Goal: Transaction & Acquisition: Subscribe to service/newsletter

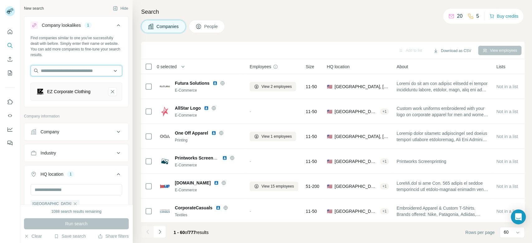
click at [69, 71] on input "text" at bounding box center [77, 70] width 92 height 11
paste input "**********"
type input "**********"
click at [78, 86] on p "H.I.S International" at bounding box center [65, 85] width 35 height 6
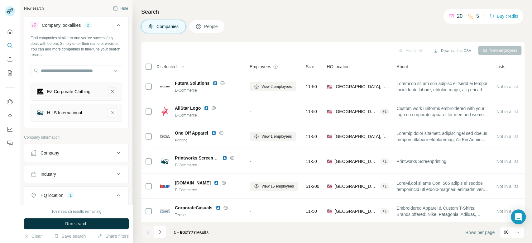
click at [110, 92] on icon "EZ Corporate Clothing-remove-button" at bounding box center [113, 91] width 6 height 6
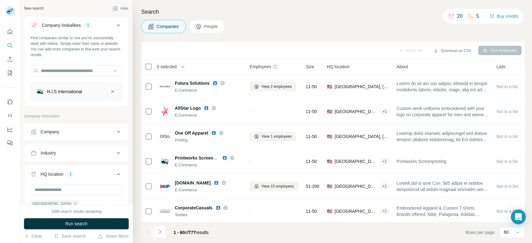
click at [114, 221] on button "Run search" at bounding box center [76, 223] width 105 height 11
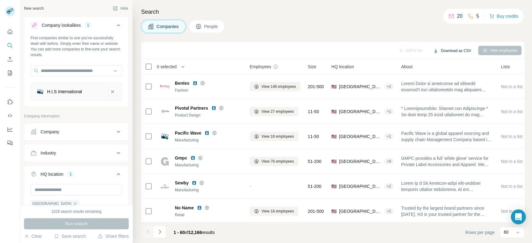
click at [463, 49] on button "Download as CSV" at bounding box center [452, 50] width 46 height 9
click at [470, 64] on div "Only current page (60)" at bounding box center [459, 63] width 58 height 11
click at [412, 37] on div "Search Companies People Add to list Download as CSV View employees 0 selected C…" at bounding box center [331, 121] width 399 height 243
click at [449, 53] on button "Download as CSV" at bounding box center [452, 50] width 46 height 9
click at [461, 65] on div "Only current page (60)" at bounding box center [459, 63] width 58 height 11
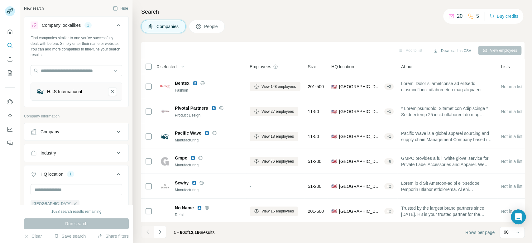
click at [327, 34] on div "Search Companies People Add to list Download as CSV View employees 0 selected C…" at bounding box center [331, 121] width 399 height 243
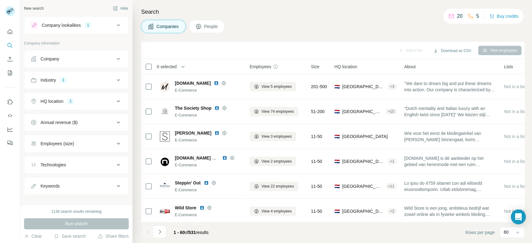
click at [116, 25] on button "Company lookalikes 1" at bounding box center [76, 25] width 104 height 15
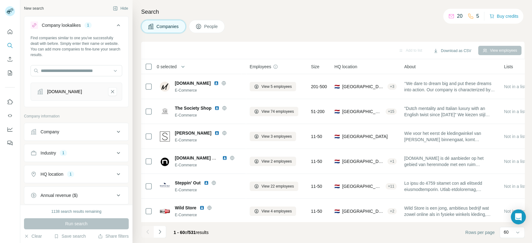
click at [291, 16] on h4 "Search" at bounding box center [332, 11] width 383 height 9
click at [158, 234] on icon "Navigate to next page" at bounding box center [160, 232] width 6 height 6
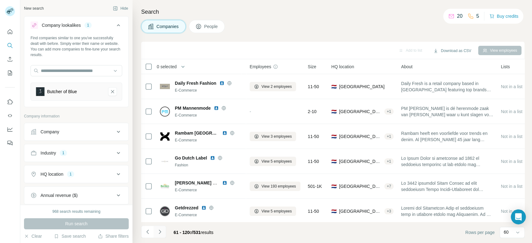
click at [158, 234] on icon "Navigate to next page" at bounding box center [160, 232] width 6 height 6
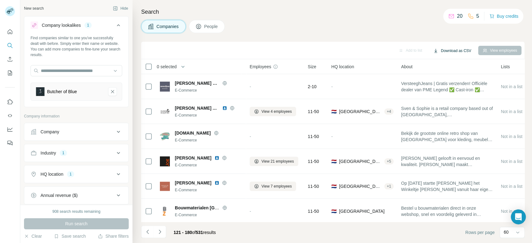
click at [449, 49] on button "Download as CSV" at bounding box center [452, 50] width 46 height 9
click at [455, 65] on div "Only current page (60)" at bounding box center [460, 63] width 61 height 11
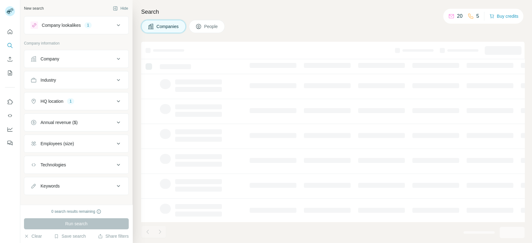
click at [104, 28] on div "Company lookalikes 1" at bounding box center [73, 25] width 84 height 7
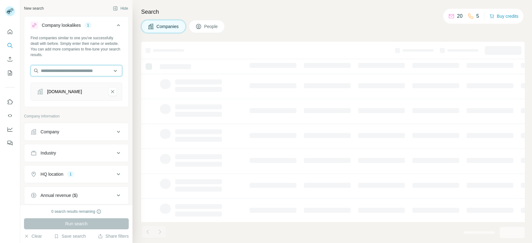
click at [77, 74] on input "text" at bounding box center [77, 70] width 92 height 11
paste input "**********"
type input "**********"
click at [75, 87] on p "Kronstadt" at bounding box center [70, 85] width 45 height 6
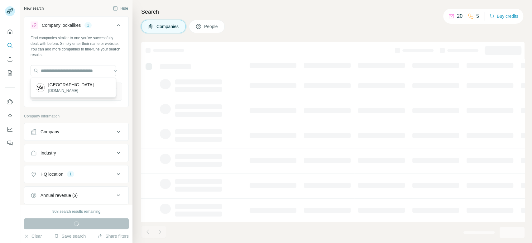
scroll to position [0, 0]
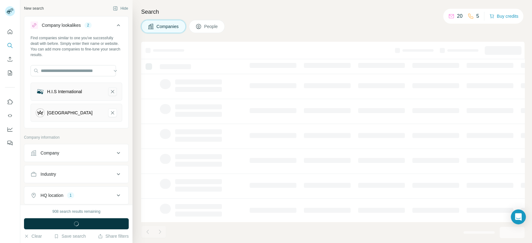
click at [110, 92] on icon "H.I.S International-remove-button" at bounding box center [113, 91] width 6 height 6
click at [115, 175] on icon at bounding box center [118, 173] width 7 height 7
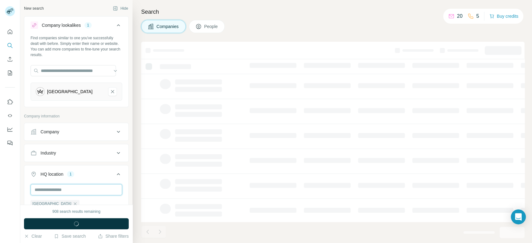
click at [61, 189] on input "text" at bounding box center [77, 189] width 92 height 11
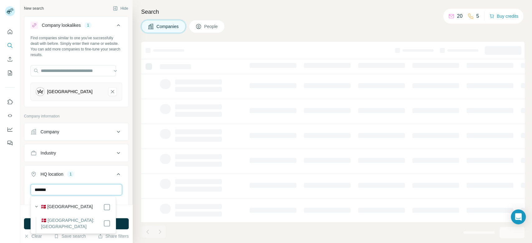
type input "*******"
click at [66, 210] on div "🇩🇰 Denmark" at bounding box center [76, 206] width 70 height 7
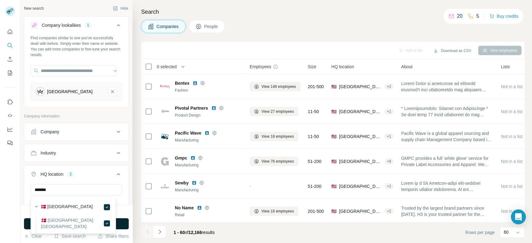
click at [120, 226] on button "Run search" at bounding box center [76, 223] width 105 height 11
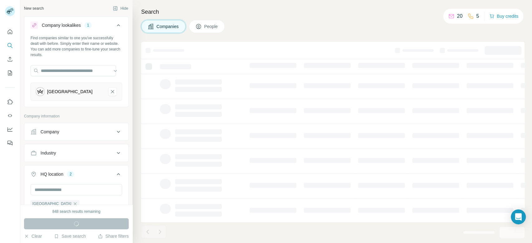
click at [115, 175] on icon at bounding box center [118, 173] width 7 height 7
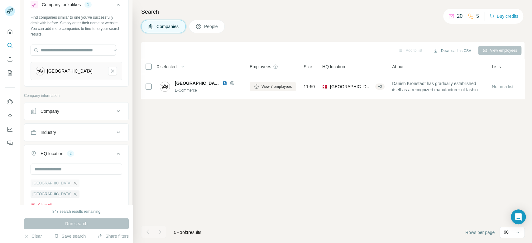
scroll to position [25, 0]
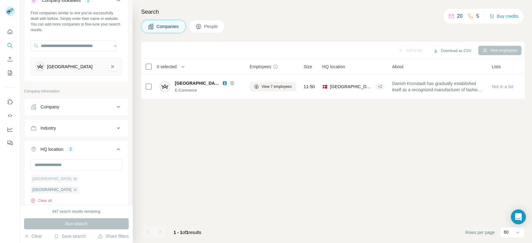
click at [74, 178] on icon "button" at bounding box center [75, 178] width 3 height 3
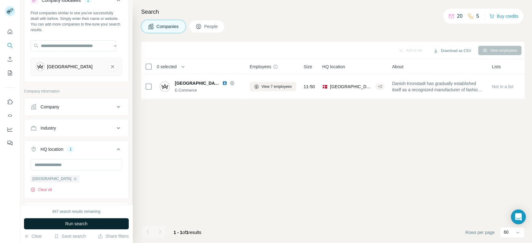
click at [89, 226] on button "Run search" at bounding box center [76, 223] width 105 height 11
click at [46, 190] on button "Clear all" at bounding box center [41, 190] width 21 height 6
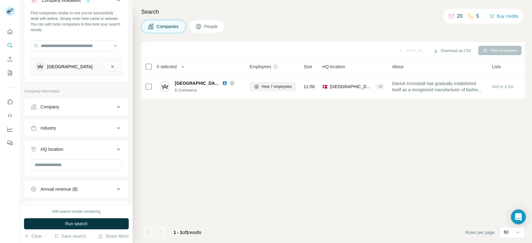
click at [108, 225] on button "Run search" at bounding box center [76, 223] width 105 height 11
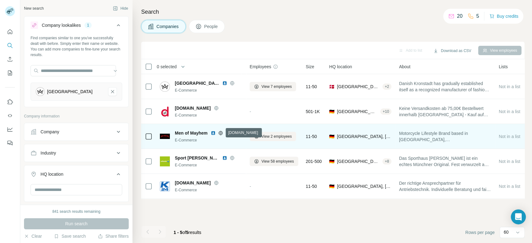
click at [219, 134] on icon at bounding box center [220, 133] width 4 height 4
drag, startPoint x: 175, startPoint y: 131, endPoint x: 208, endPoint y: 130, distance: 33.1
click at [208, 130] on div "Men of Mayhem" at bounding box center [208, 133] width 67 height 6
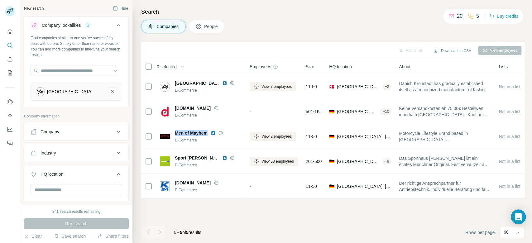
copy span "Men of Mayhem"
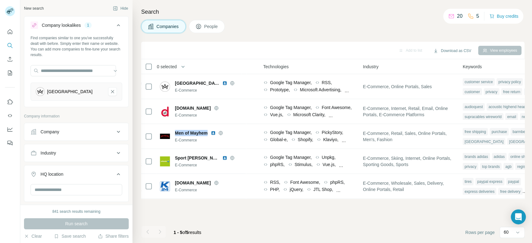
scroll to position [0, 371]
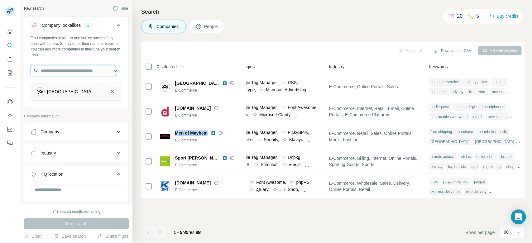
click at [76, 71] on input "text" at bounding box center [73, 70] width 85 height 11
paste input "**********"
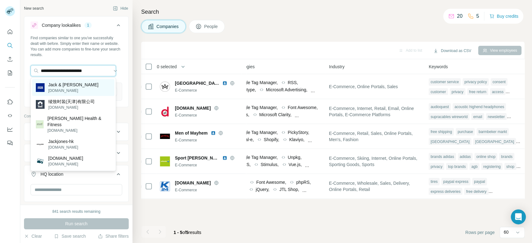
type input "**********"
click at [72, 85] on p "Jack & Jones" at bounding box center [73, 85] width 50 height 6
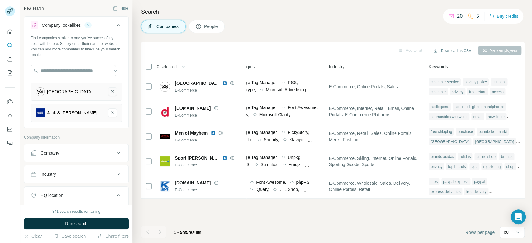
click at [110, 90] on icon "Kronstadt-remove-button" at bounding box center [113, 91] width 6 height 6
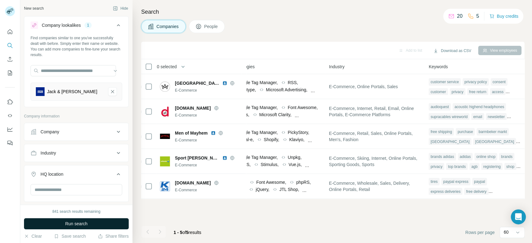
click at [110, 221] on button "Run search" at bounding box center [76, 223] width 105 height 11
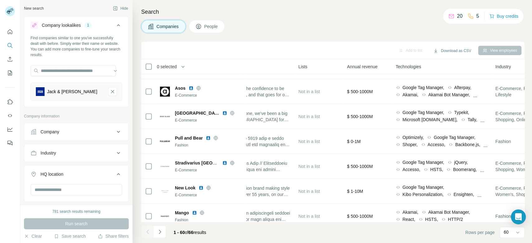
scroll to position [31, 213]
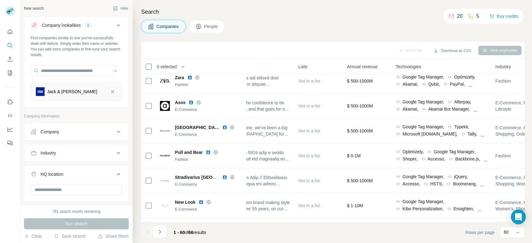
click at [106, 173] on div "HQ location" at bounding box center [73, 174] width 84 height 6
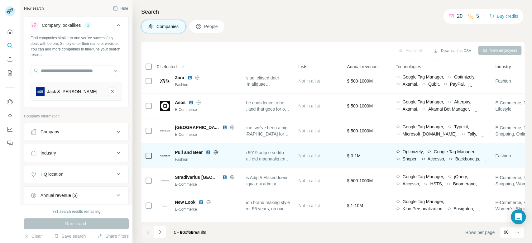
click at [213, 153] on icon at bounding box center [215, 152] width 5 height 5
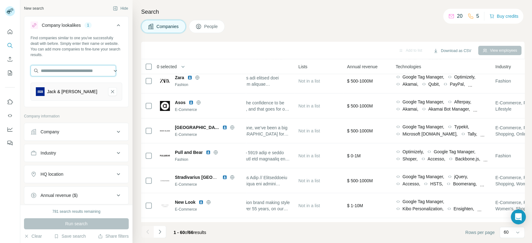
click at [76, 70] on input "text" at bounding box center [73, 70] width 85 height 11
paste input "**********"
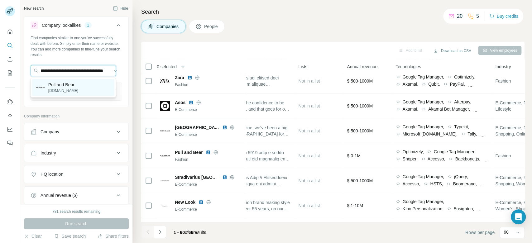
type input "**********"
click at [73, 88] on p "pullandbear.com" at bounding box center [63, 91] width 30 height 6
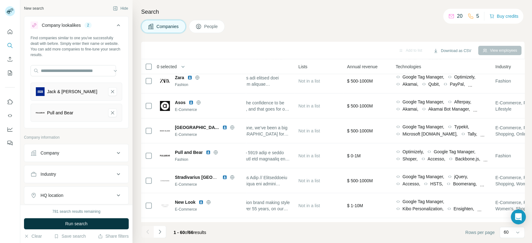
scroll to position [0, 0]
click at [101, 222] on button "Run search" at bounding box center [76, 223] width 105 height 11
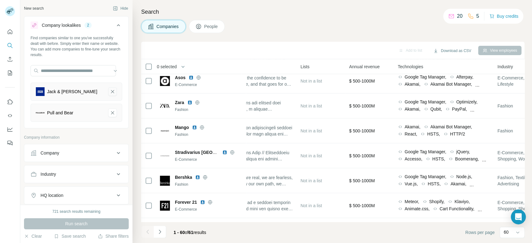
click at [110, 91] on icon "Jack & Jones-remove-button" at bounding box center [113, 91] width 6 height 6
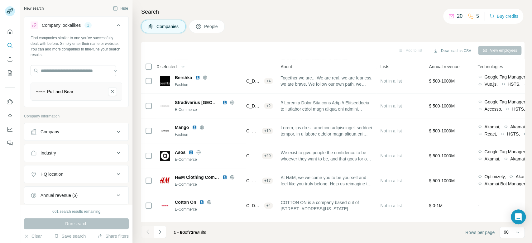
scroll to position [31, 0]
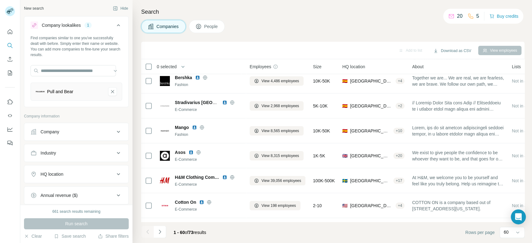
click at [531, 32] on div "Search Companies People Add to list Download as CSV View employees 0 selected C…" at bounding box center [331, 121] width 399 height 243
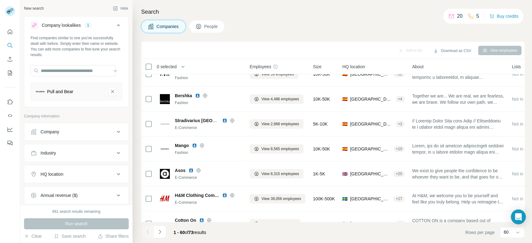
scroll to position [0, 0]
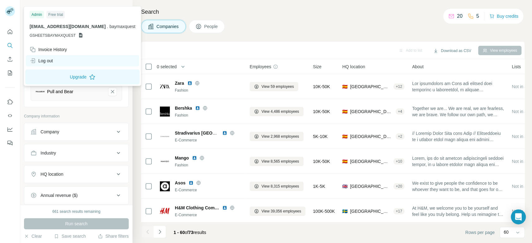
click at [49, 63] on div "Log out" at bounding box center [41, 61] width 23 height 6
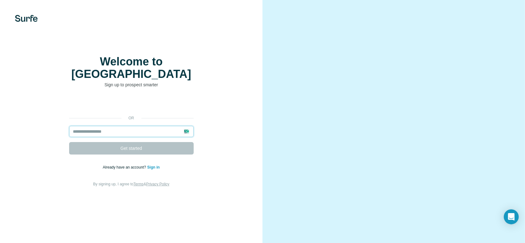
click at [137, 137] on input "email" at bounding box center [131, 131] width 125 height 11
paste input "**********"
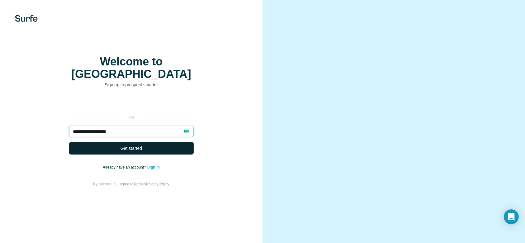
type input "**********"
click at [134, 151] on span "Get started" at bounding box center [132, 148] width 22 height 6
click at [164, 155] on button "Get started" at bounding box center [131, 148] width 125 height 12
click at [157, 155] on button "Get started" at bounding box center [131, 148] width 125 height 12
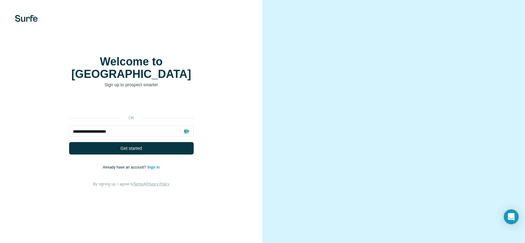
click at [237, 87] on div "**********" at bounding box center [131, 121] width 238 height 132
click at [132, 151] on span "Get started" at bounding box center [132, 148] width 22 height 6
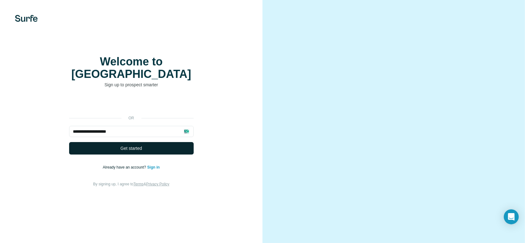
click at [132, 151] on span "Get started" at bounding box center [132, 148] width 22 height 6
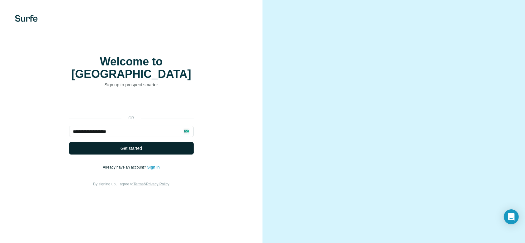
click at [132, 151] on span "Get started" at bounding box center [132, 148] width 22 height 6
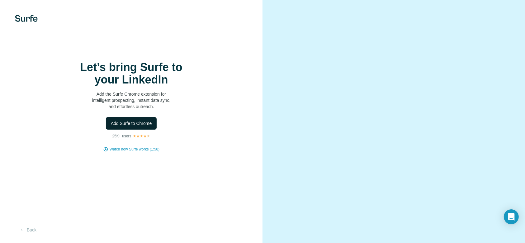
click at [147, 127] on span "Add Surfe to Chrome" at bounding box center [131, 123] width 41 height 6
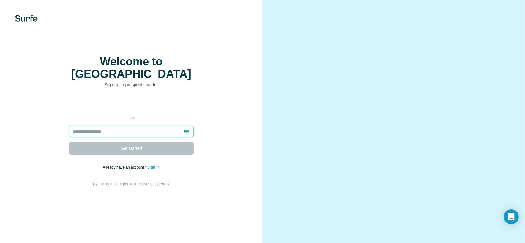
click at [171, 137] on input "email" at bounding box center [131, 131] width 125 height 11
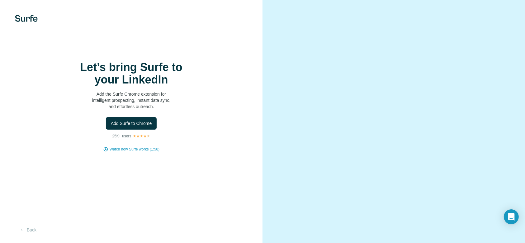
scroll to position [36, 0]
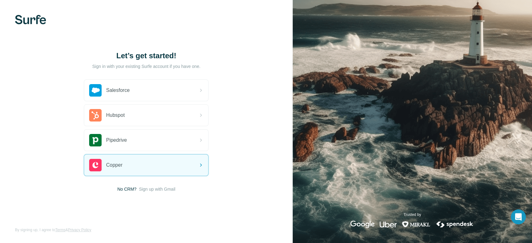
click at [133, 190] on span "No CRM?" at bounding box center [126, 189] width 19 height 6
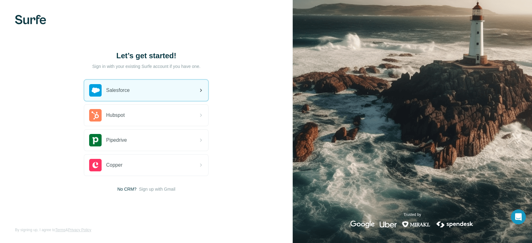
click at [153, 96] on div "Salesforce" at bounding box center [146, 90] width 124 height 21
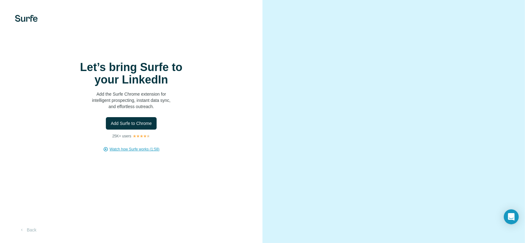
click at [146, 152] on span "Watch how Surfe works (1:58)" at bounding box center [135, 149] width 50 height 6
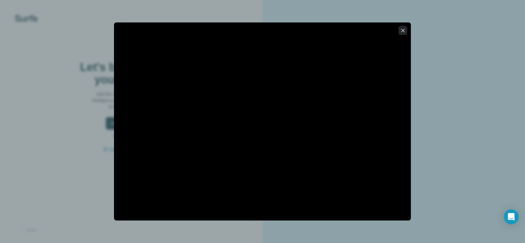
click at [406, 33] on icon "button" at bounding box center [403, 30] width 6 height 6
